Goal: Task Accomplishment & Management: Use online tool/utility

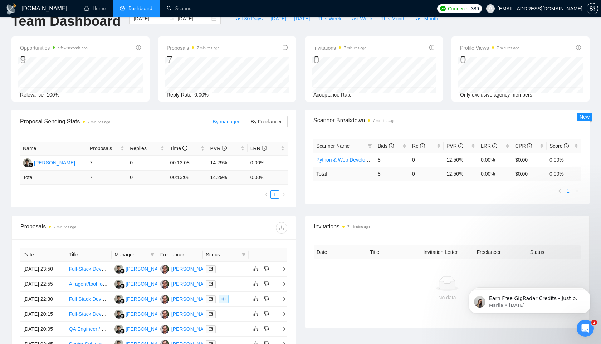
scroll to position [192, 0]
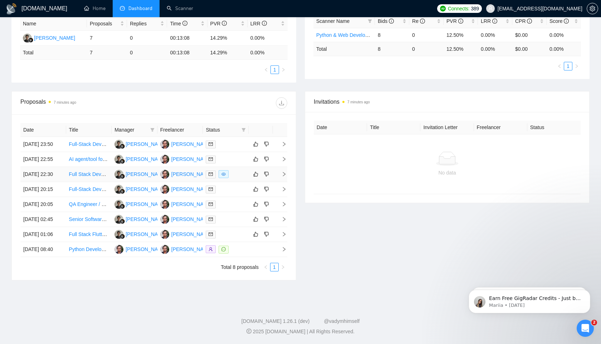
click at [93, 171] on link "Full Stack Developer Needed to Build AI-Powered Web Application" at bounding box center [143, 174] width 148 height 6
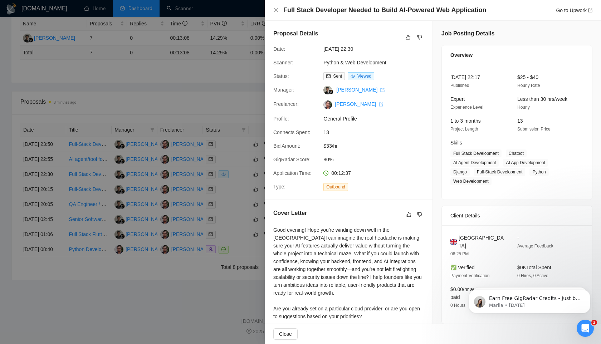
click at [184, 260] on div at bounding box center [300, 172] width 601 height 344
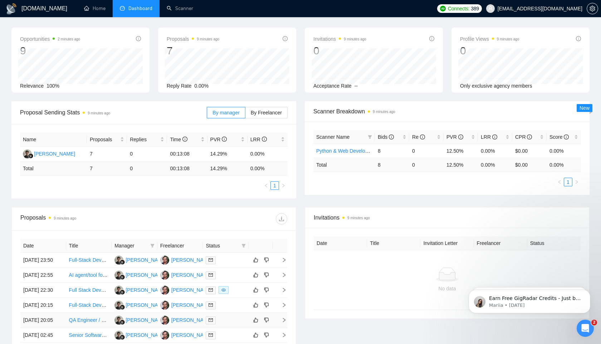
scroll to position [0, 0]
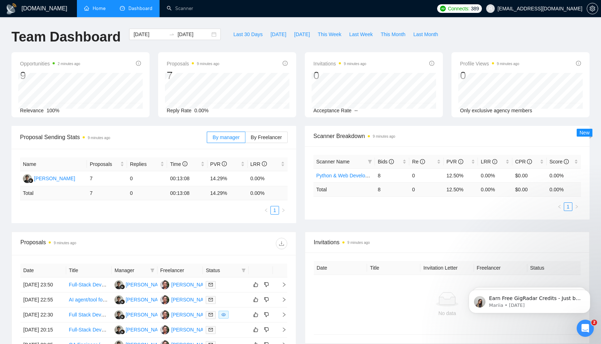
click at [93, 5] on link "Home" at bounding box center [94, 8] width 21 height 6
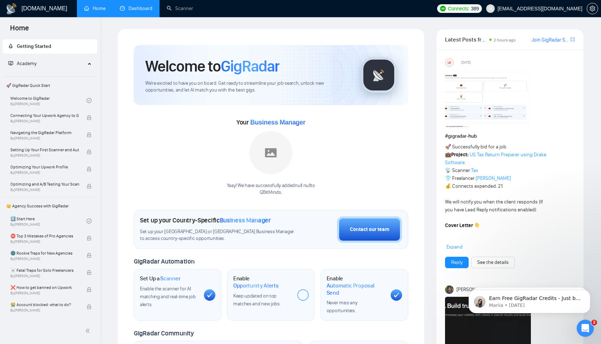
click at [144, 11] on link "Dashboard" at bounding box center [136, 8] width 33 height 6
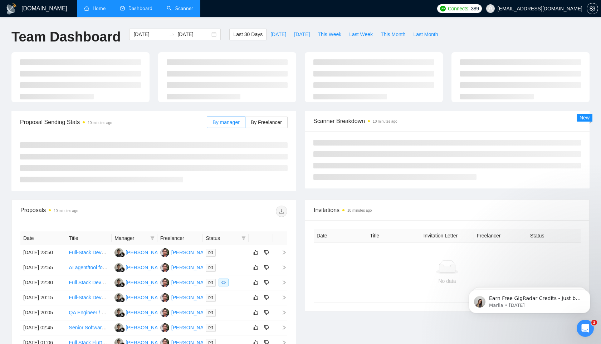
click at [167, 11] on link "Scanner" at bounding box center [180, 8] width 26 height 6
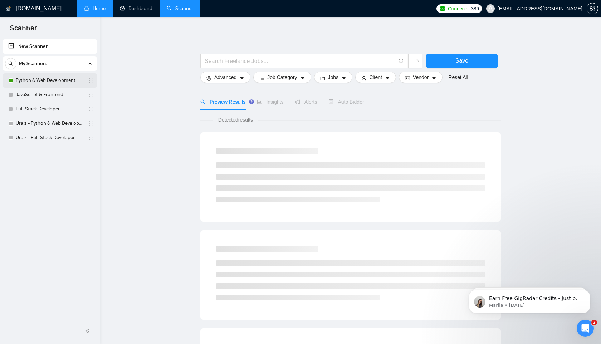
click at [31, 78] on link "Python & Web Development" at bounding box center [50, 80] width 68 height 14
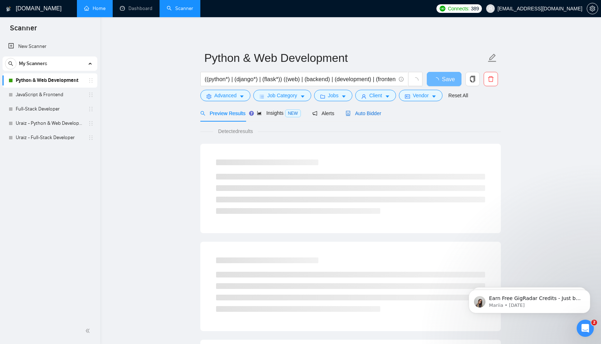
click at [375, 114] on span "Auto Bidder" at bounding box center [363, 114] width 35 height 6
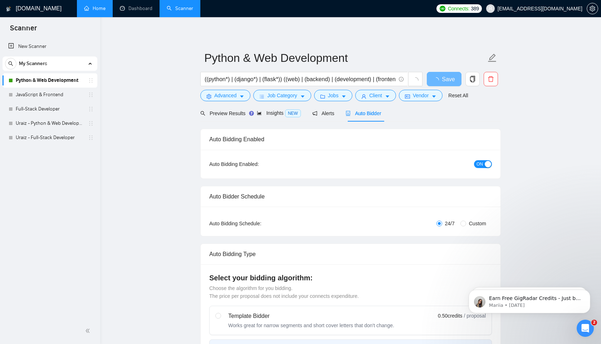
radio input "false"
radio input "true"
checkbox input "true"
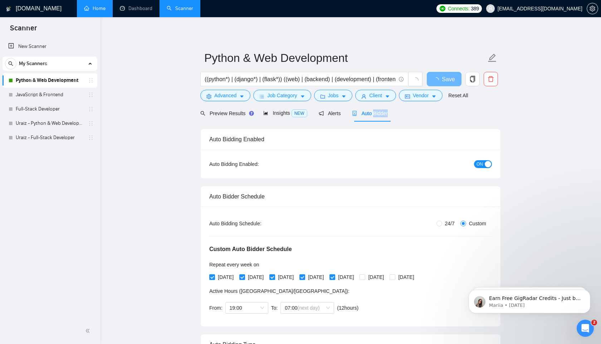
click at [481, 166] on span "ON" at bounding box center [480, 164] width 6 height 8
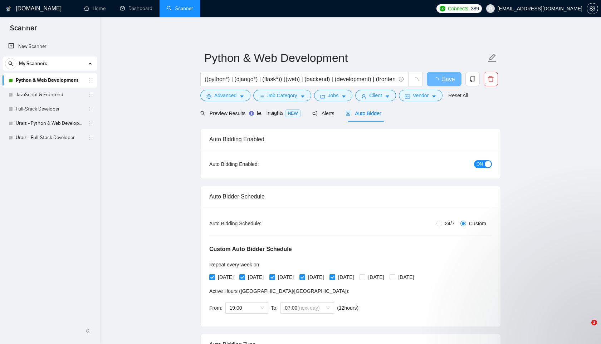
click at [480, 166] on span "ON" at bounding box center [480, 164] width 6 height 8
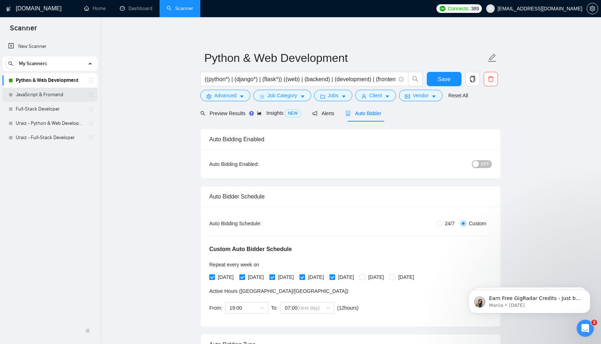
click at [48, 101] on link "JavaScript & Frontend" at bounding box center [50, 95] width 68 height 14
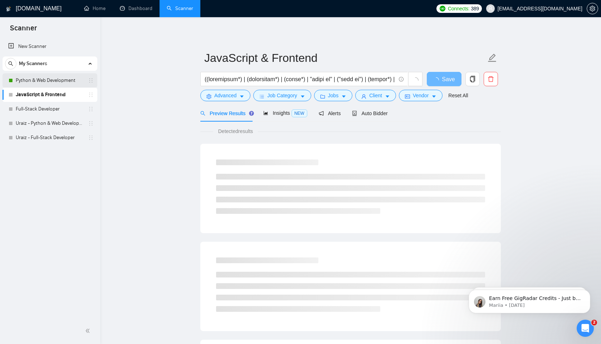
click at [63, 81] on link "Python & Web Development" at bounding box center [50, 80] width 68 height 14
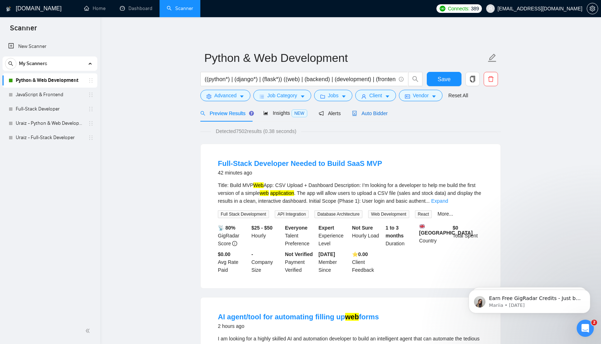
click at [380, 115] on span "Auto Bidder" at bounding box center [369, 114] width 35 height 6
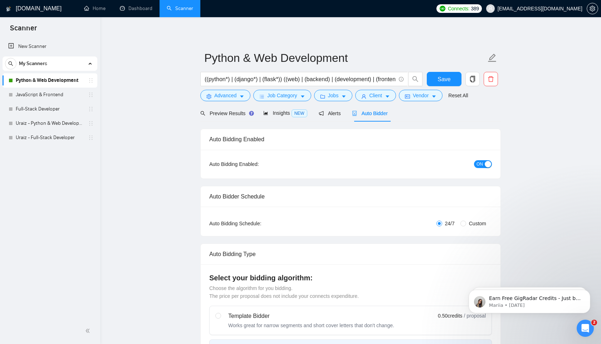
radio input "false"
radio input "true"
checkbox input "true"
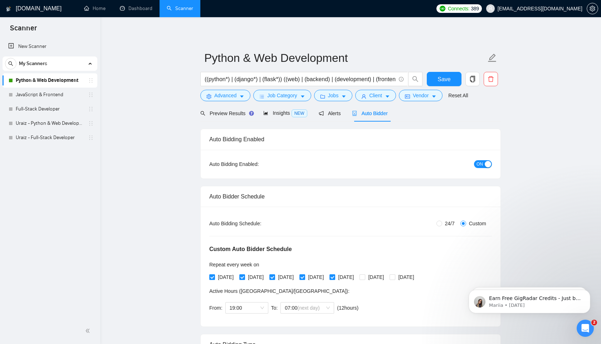
click at [477, 164] on span "ON" at bounding box center [480, 164] width 6 height 8
click at [443, 81] on span "Save" at bounding box center [444, 79] width 13 height 9
checkbox input "true"
